Goal: Information Seeking & Learning: Learn about a topic

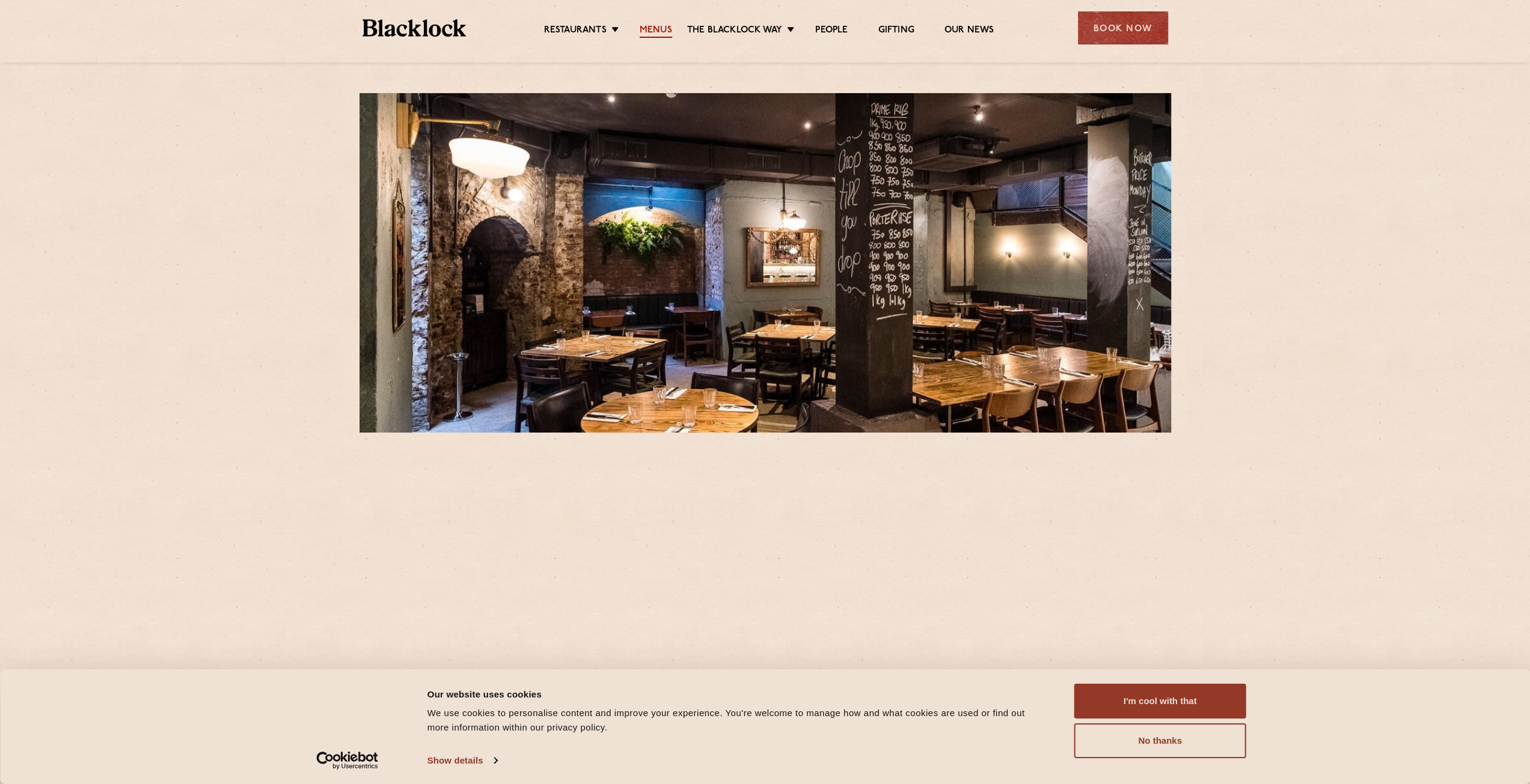
click at [656, 35] on link "Menus" at bounding box center [656, 31] width 33 height 13
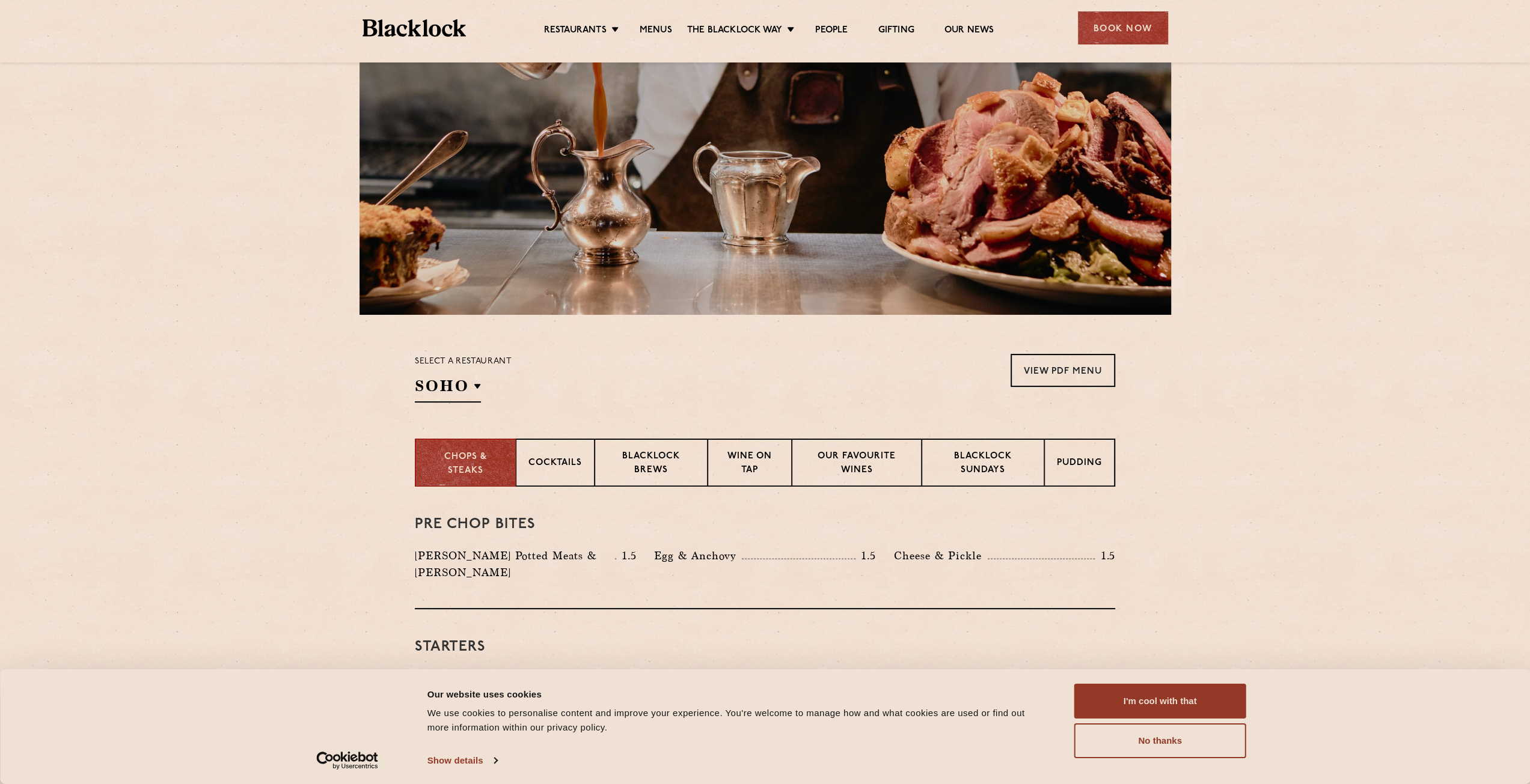
scroll to position [180, 0]
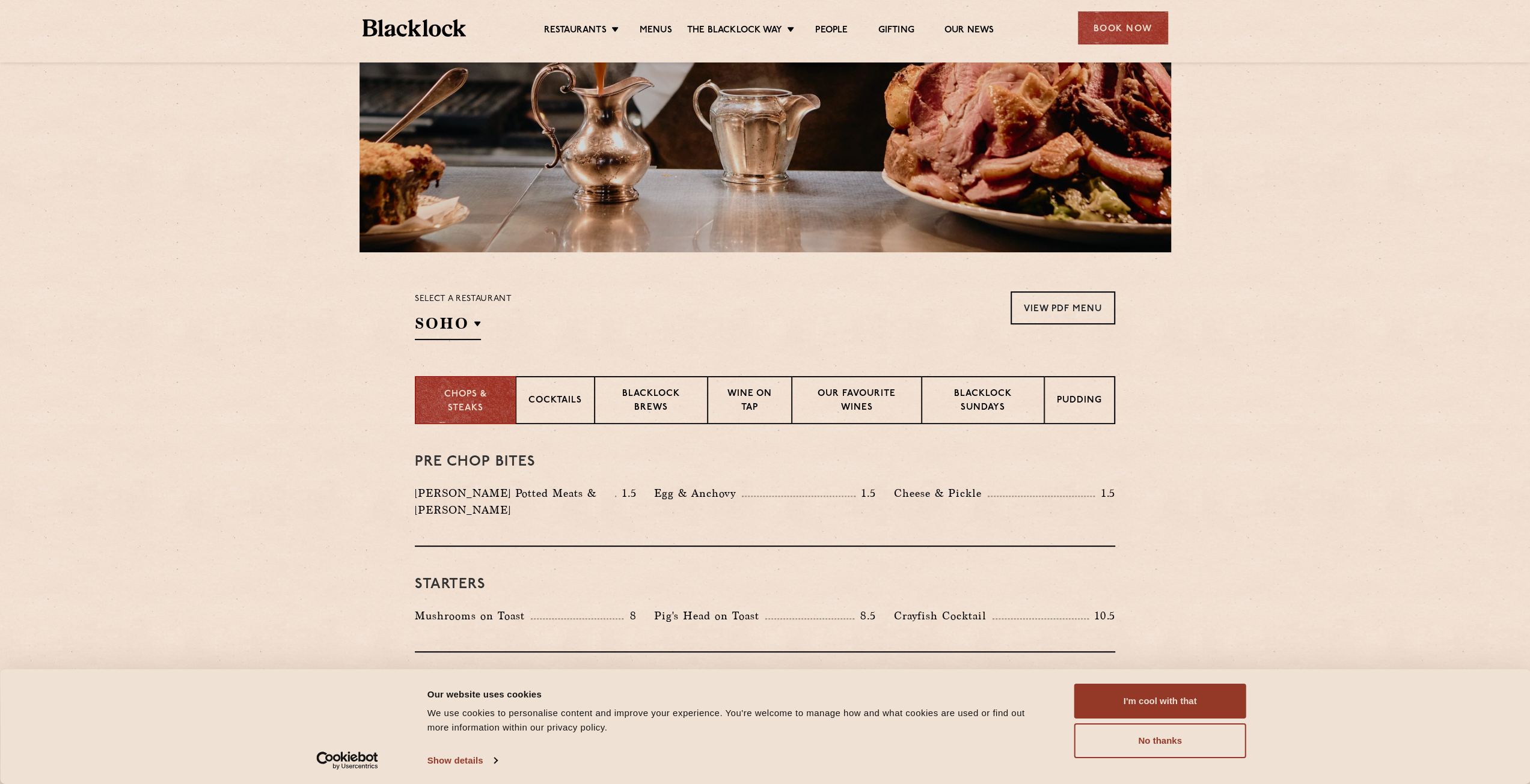
click at [998, 427] on div "Pre Chop Bites [PERSON_NAME] Potted Meats & Kimchi 1.5 Egg & Anchovy 1.5 [PERSO…" at bounding box center [765, 485] width 700 height 122
click at [988, 407] on p "Blacklock Sundays" at bounding box center [983, 402] width 97 height 28
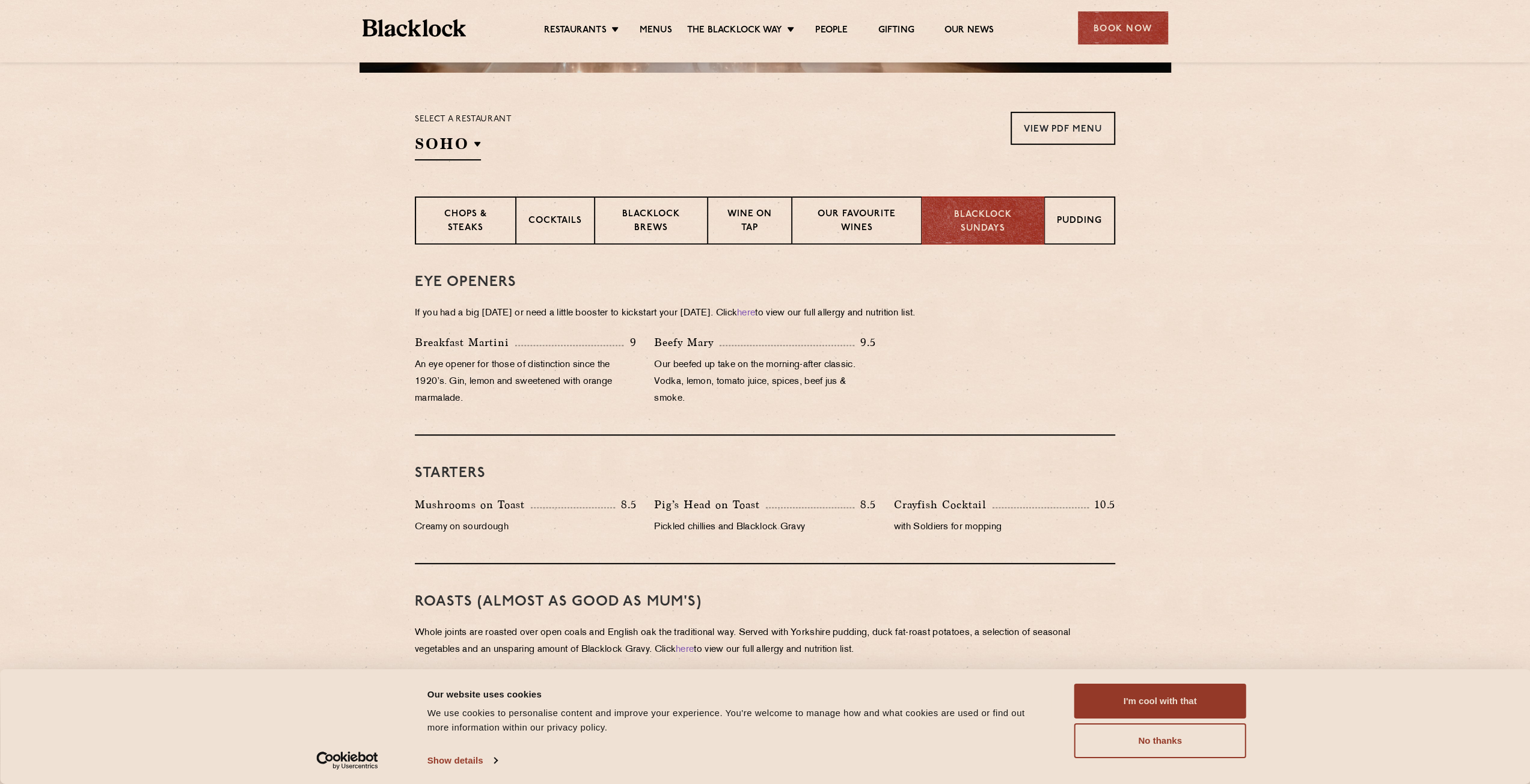
scroll to position [361, 0]
click at [424, 350] on div "Breakfast Martini 9 An eye opener for those of distinction since the 1920’s. Gi…" at bounding box center [525, 373] width 240 height 80
drag, startPoint x: 425, startPoint y: 346, endPoint x: 632, endPoint y: 350, distance: 207.0
click at [632, 350] on div "Breakfast Martini 9 An eye opener for those of distinction since the 1920’s. Gi…" at bounding box center [525, 373] width 240 height 80
click at [670, 360] on p "Our beefed up take on the morning-after classic. Vodka, lemon, tomato juice, sp…" at bounding box center [764, 382] width 221 height 51
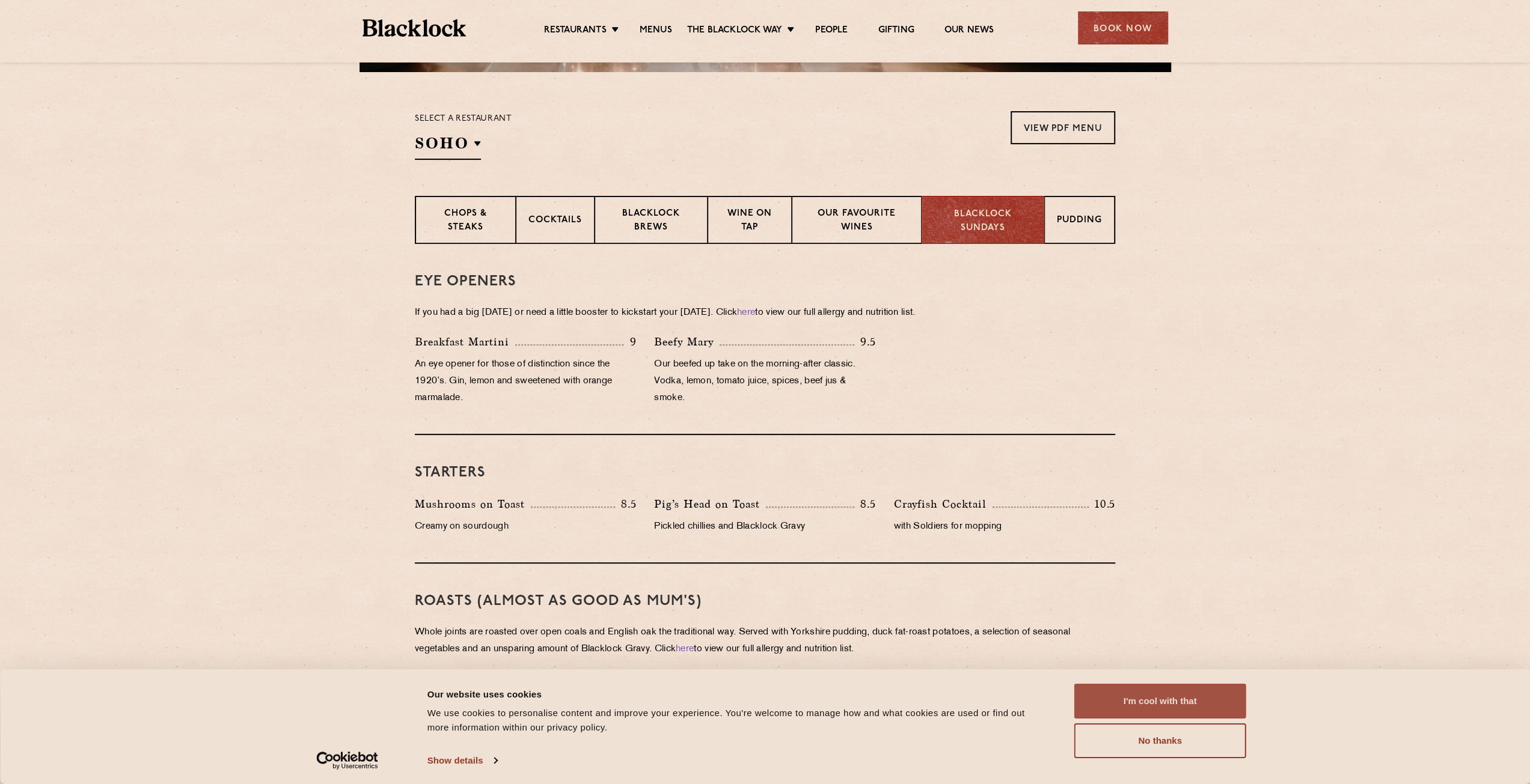
click at [1133, 700] on button "I'm cool with that" at bounding box center [1160, 701] width 172 height 35
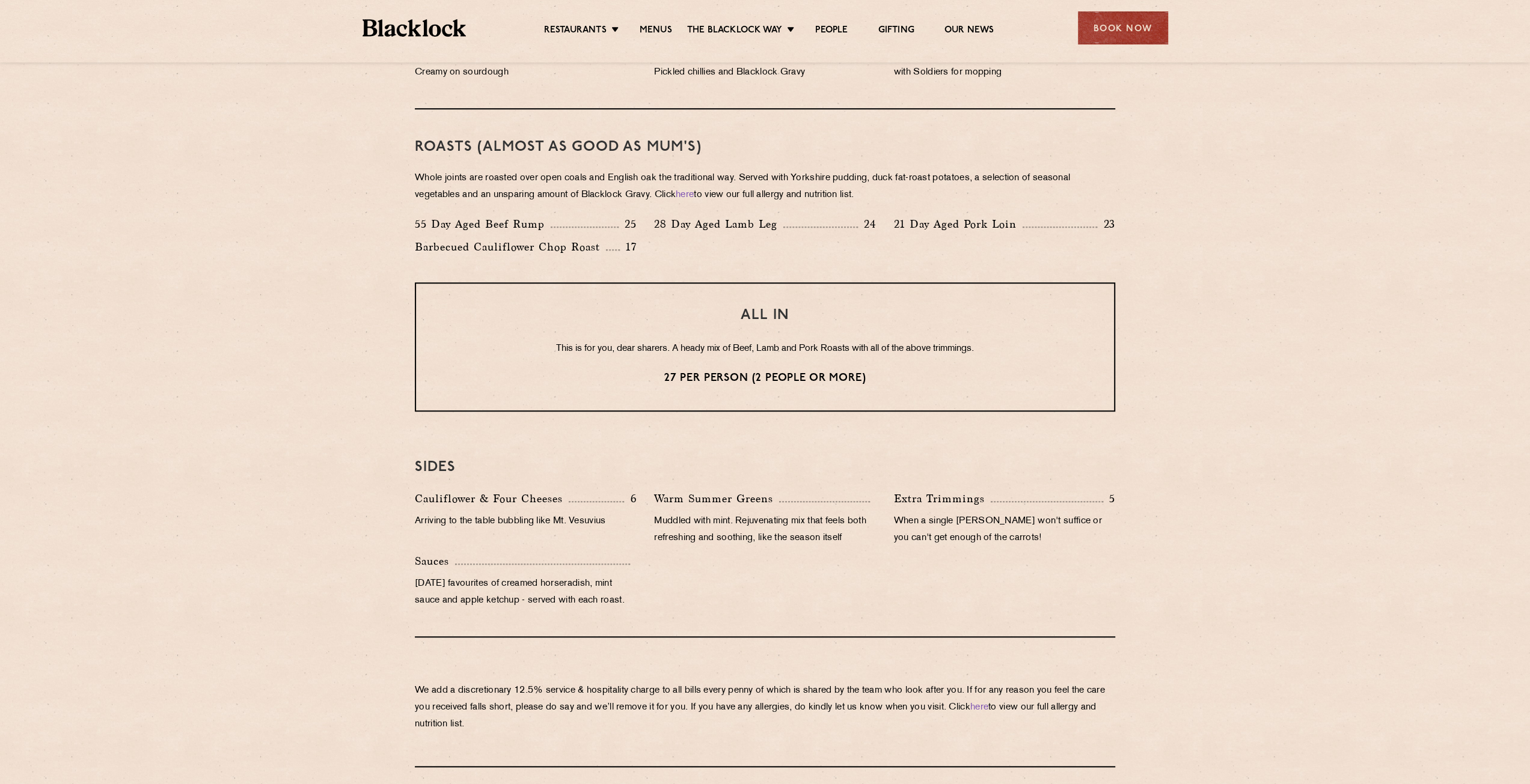
scroll to position [961, 0]
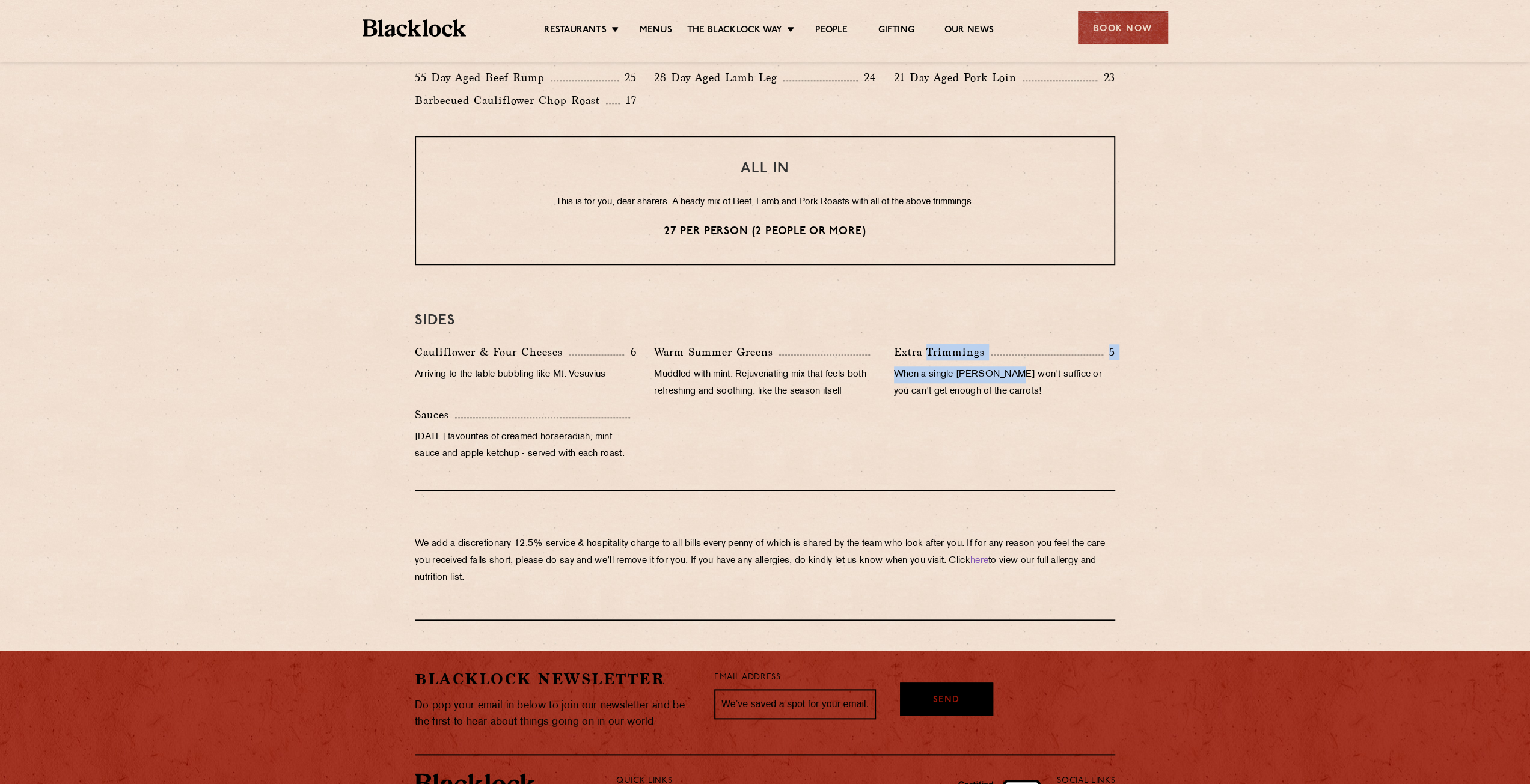
drag, startPoint x: 1005, startPoint y: 381, endPoint x: 927, endPoint y: 347, distance: 85.1
click at [927, 347] on div "Extra Trimmings 5 When a single yorkie won't suffice or you can't get enough of…" at bounding box center [1005, 375] width 240 height 63
click at [940, 406] on div "Cauliflower & Four Cheeses 6 Arriving to the table bubbling like Mt. Vesuvius W…" at bounding box center [765, 406] width 719 height 125
drag, startPoint x: 658, startPoint y: 353, endPoint x: 797, endPoint y: 373, distance: 140.4
click at [793, 371] on div "Warm Summer Greens Muddled with mint. Rejuvenating mix that feels both refreshi…" at bounding box center [764, 375] width 240 height 63
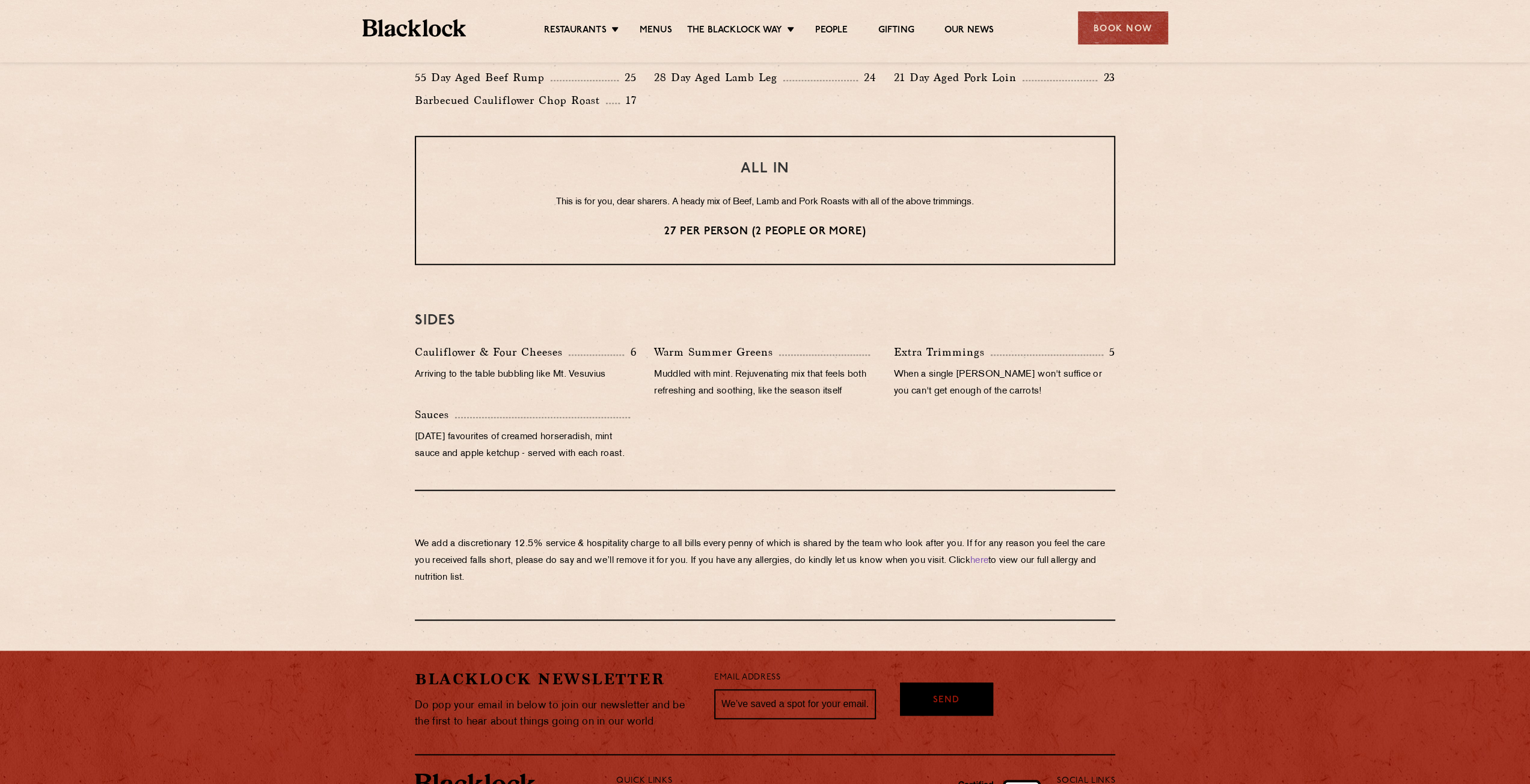
click at [805, 390] on p "Muddled with mint. Rejuvenating mix that feels both refreshing and soothing, li…" at bounding box center [764, 384] width 221 height 34
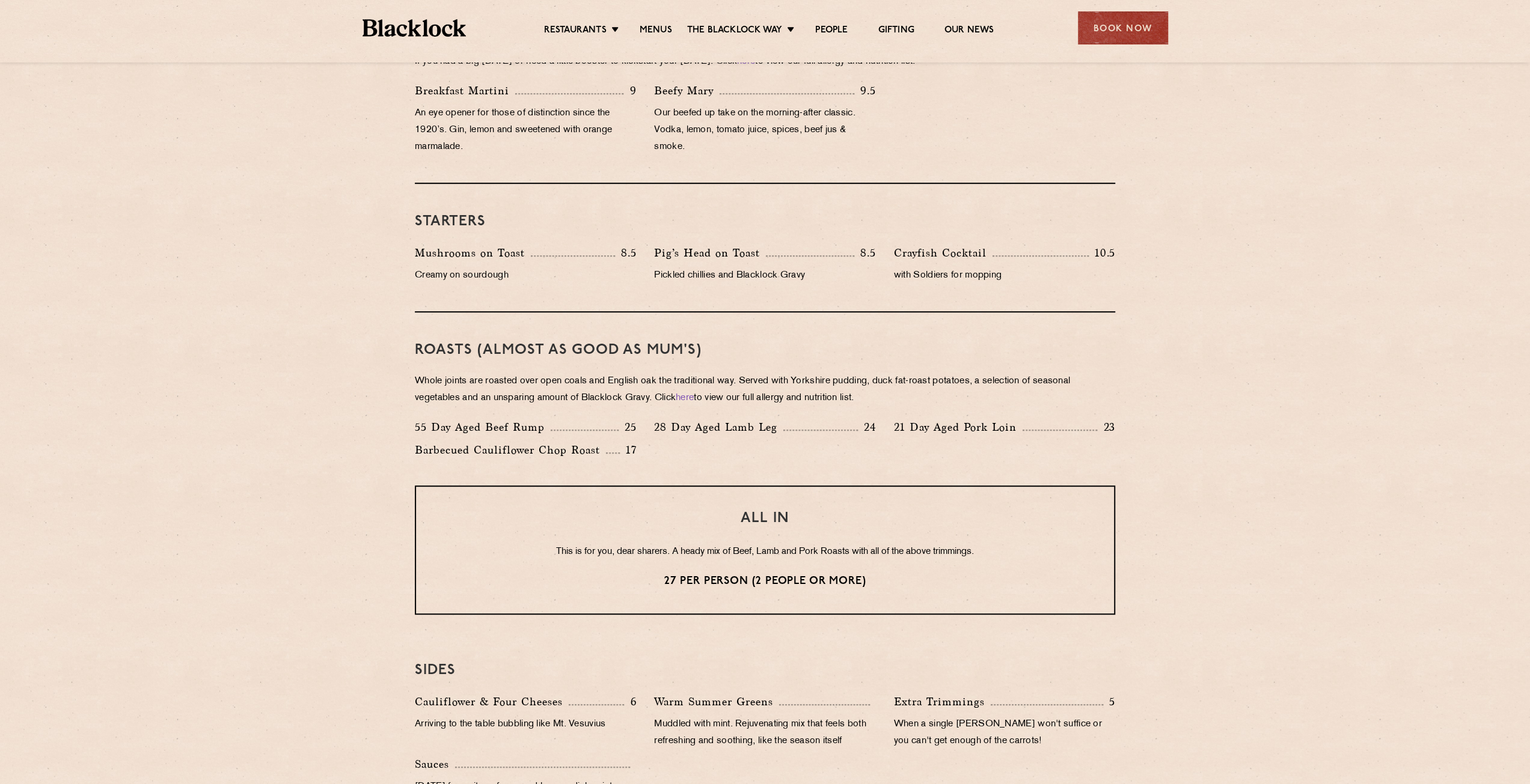
scroll to position [427, 0]
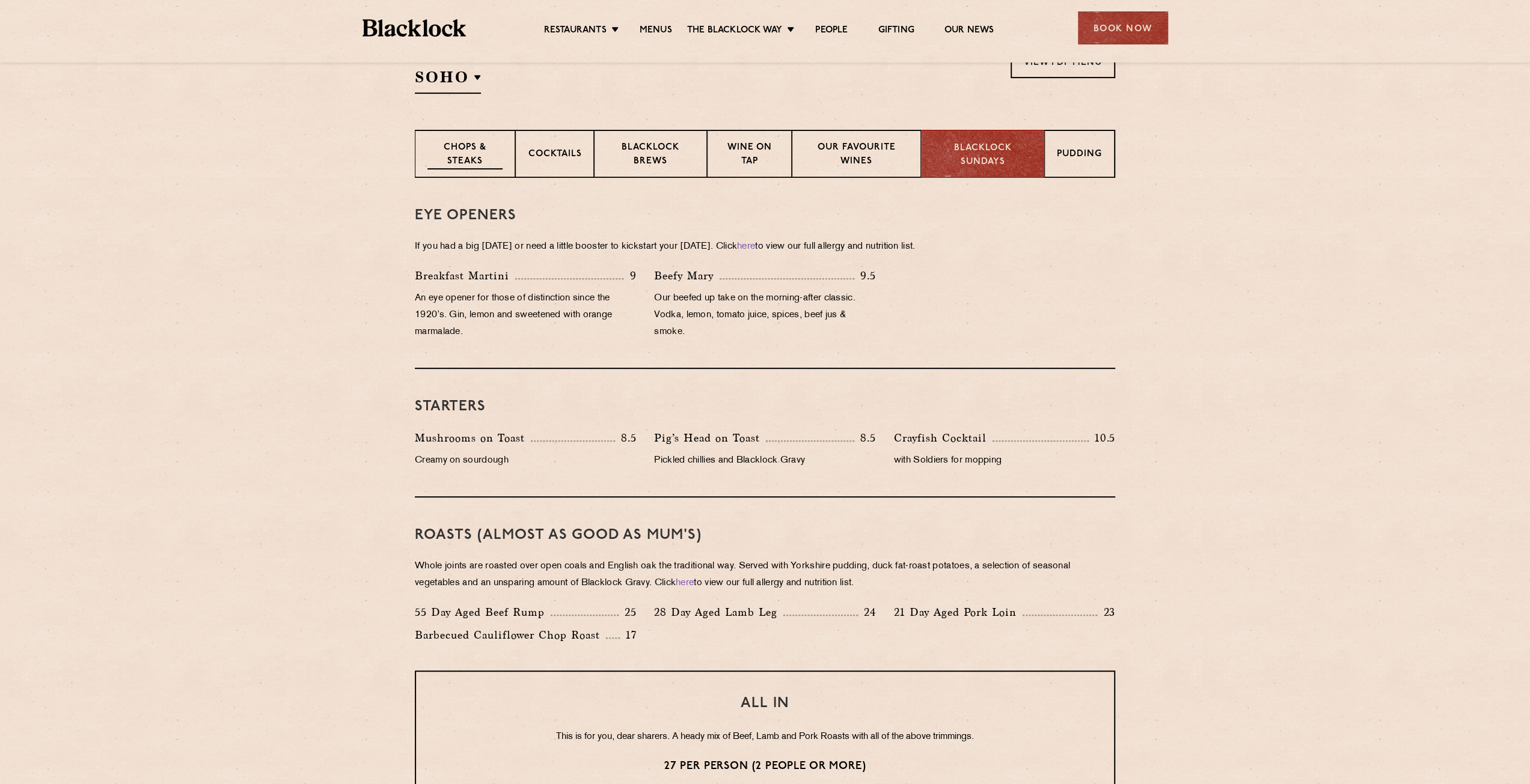
click at [468, 160] on p "Chops & Steaks" at bounding box center [465, 155] width 75 height 28
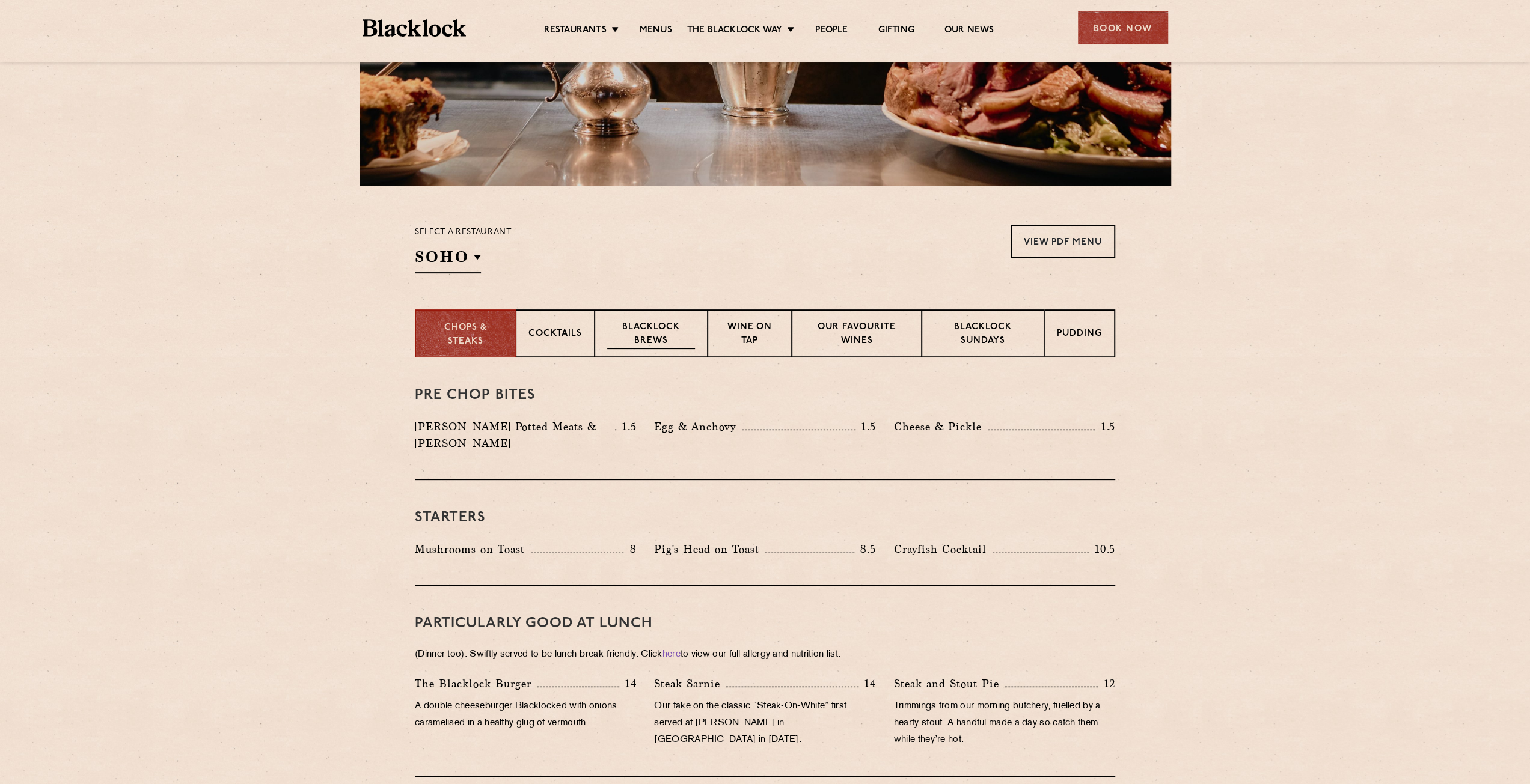
scroll to position [247, 0]
click at [1107, 329] on div "Pudding" at bounding box center [1080, 334] width 71 height 48
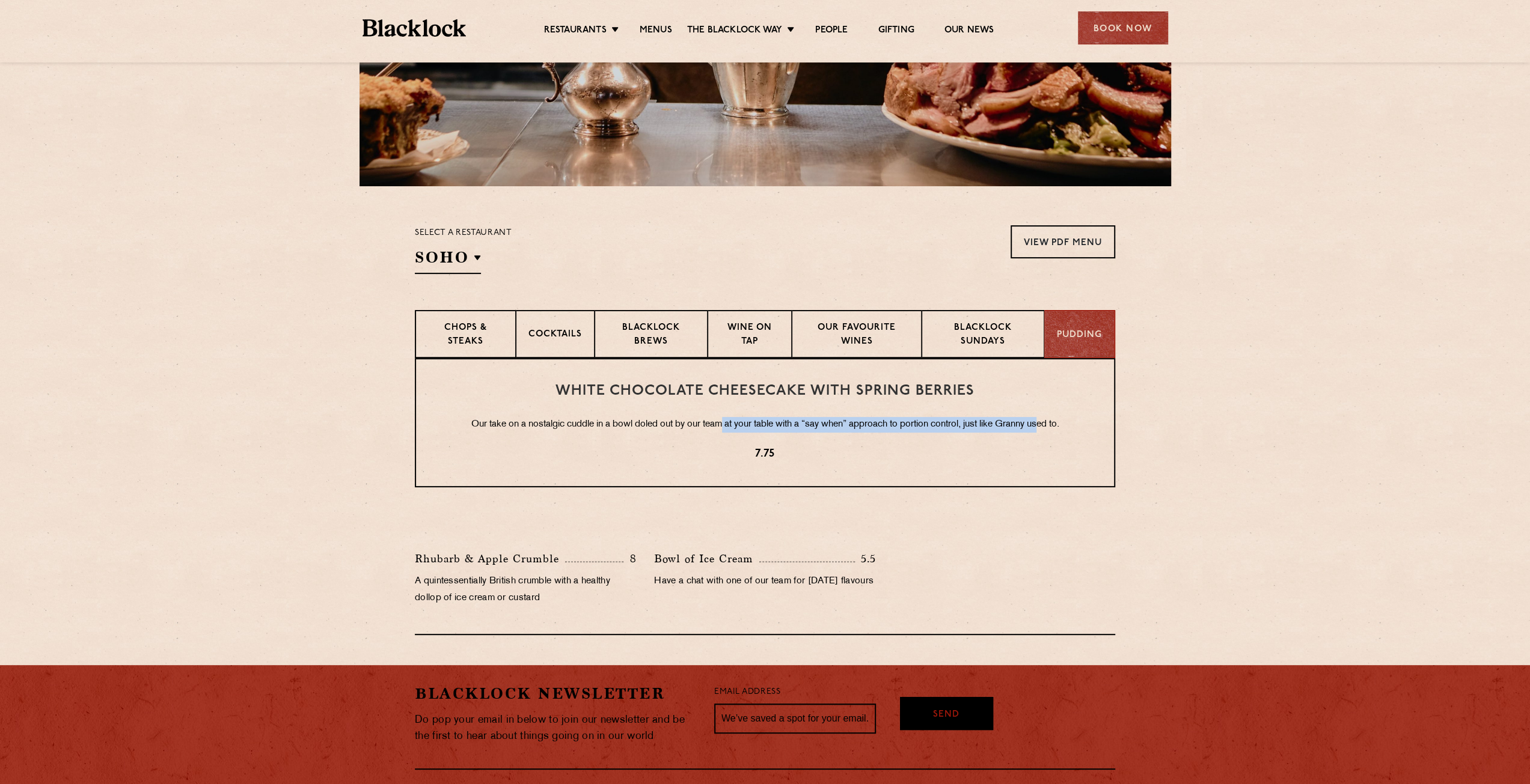
drag, startPoint x: 717, startPoint y: 420, endPoint x: 1052, endPoint y: 403, distance: 335.4
click at [1047, 405] on div "White Chocolate Cheesecake with Spring Berries Our take on a nostalgic cuddle i…" at bounding box center [765, 423] width 700 height 129
click at [1105, 397] on div "White Chocolate Cheesecake with Spring Berries Our take on a nostalgic cuddle i…" at bounding box center [765, 423] width 700 height 129
